Goal: Information Seeking & Learning: Understand process/instructions

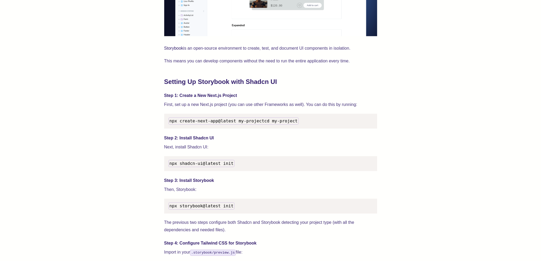
scroll to position [479, 0]
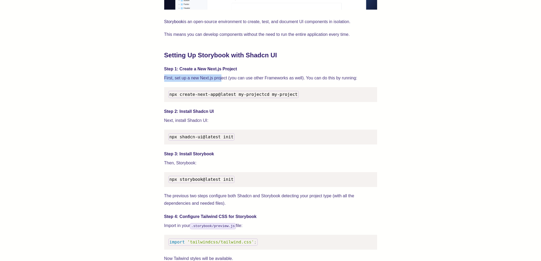
drag, startPoint x: 165, startPoint y: 78, endPoint x: 221, endPoint y: 79, distance: 56.6
click at [221, 79] on p "First, set up a new Next.js project (you can use other Frameworks as well). You…" at bounding box center [270, 77] width 213 height 7
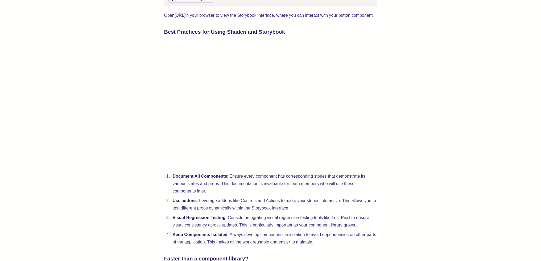
scroll to position [1064, 0]
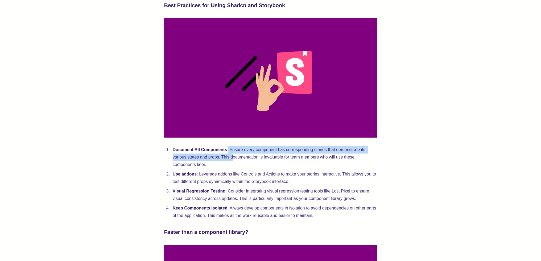
drag, startPoint x: 231, startPoint y: 168, endPoint x: 232, endPoint y: 172, distance: 3.8
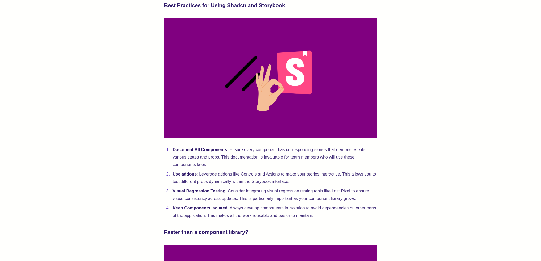
click at [231, 169] on li "Document All Components : Ensure every component has corresponding stories that…" at bounding box center [274, 157] width 206 height 22
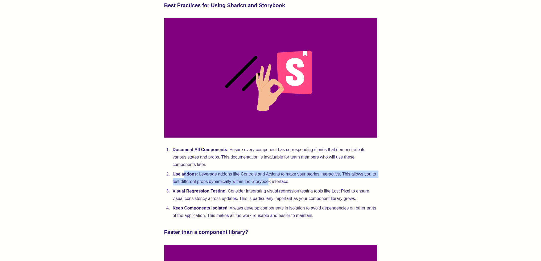
drag, startPoint x: 184, startPoint y: 188, endPoint x: 268, endPoint y: 195, distance: 84.6
click at [268, 186] on li "Use addons : Leverage addons like Controls and Actions to make your stories int…" at bounding box center [274, 178] width 206 height 15
drag, startPoint x: 215, startPoint y: 191, endPoint x: 276, endPoint y: 200, distance: 61.8
click at [276, 200] on ol "Document All Components : Ensure every component has corresponding stories that…" at bounding box center [270, 182] width 213 height 73
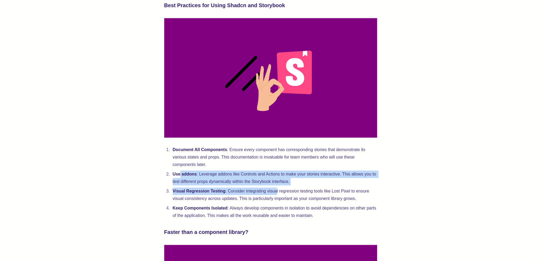
click at [276, 200] on ol "Document All Components : Ensure every component has corresponding stories that…" at bounding box center [270, 182] width 213 height 73
drag, startPoint x: 285, startPoint y: 197, endPoint x: 160, endPoint y: 189, distance: 125.2
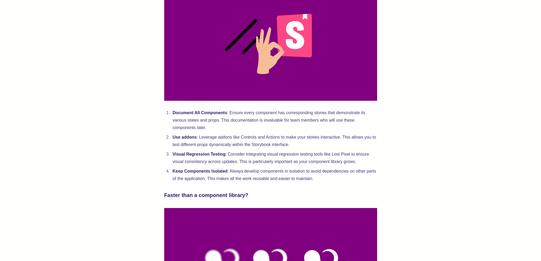
scroll to position [1117, 0]
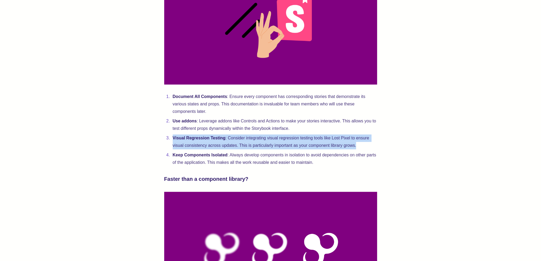
drag, startPoint x: 345, startPoint y: 160, endPoint x: 171, endPoint y: 151, distance: 173.7
click at [171, 149] on li "Visual Regression Testing : Consider integrating visual regression testing tool…" at bounding box center [274, 142] width 206 height 15
click at [190, 149] on li "Visual Regression Testing : Consider integrating visual regression testing tool…" at bounding box center [274, 142] width 206 height 15
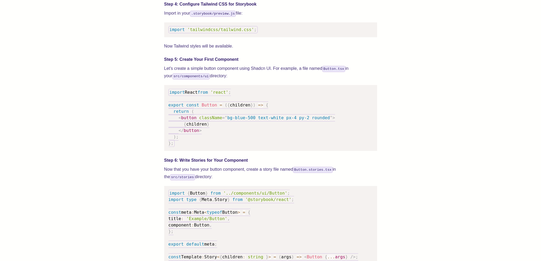
scroll to position [665, 0]
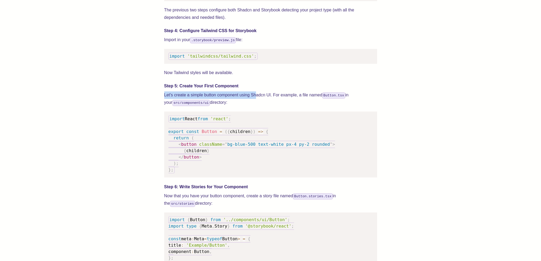
drag, startPoint x: 163, startPoint y: 100, endPoint x: 258, endPoint y: 100, distance: 95.7
click at [258, 100] on div "We wrote this guide to show you how to set up both Shadcn UI and Storybook to c…" at bounding box center [270, 206] width 498 height 1345
click at [254, 104] on p "Let's create a simple button component using Shadcn UI. For example, a file nam…" at bounding box center [270, 98] width 213 height 15
click at [231, 105] on p "Let's create a simple button component using Shadcn UI. For example, a file nam…" at bounding box center [270, 98] width 213 height 15
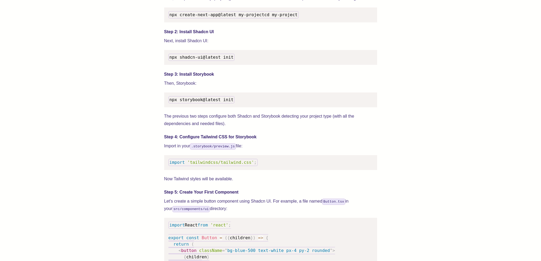
scroll to position [532, 0]
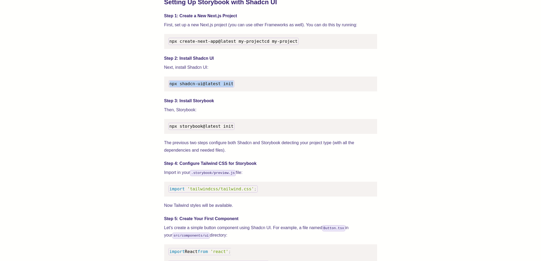
drag, startPoint x: 235, startPoint y: 90, endPoint x: 167, endPoint y: 86, distance: 67.7
click at [167, 86] on pre "npx shadcn-ui@latest init" at bounding box center [270, 84] width 213 height 15
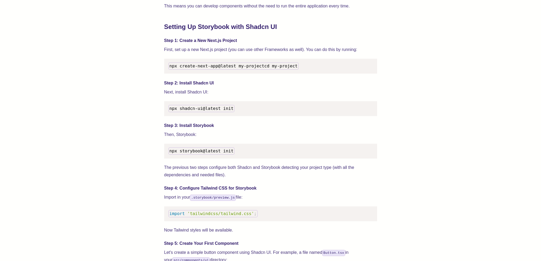
scroll to position [479, 0]
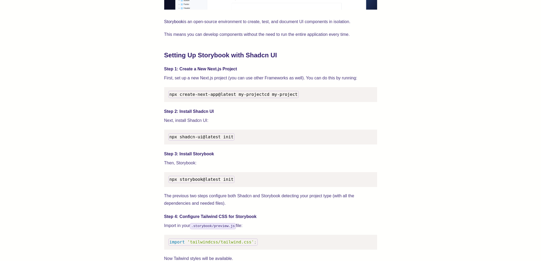
drag, startPoint x: 161, startPoint y: 85, endPoint x: 163, endPoint y: 78, distance: 6.4
